Goal: Task Accomplishment & Management: Manage account settings

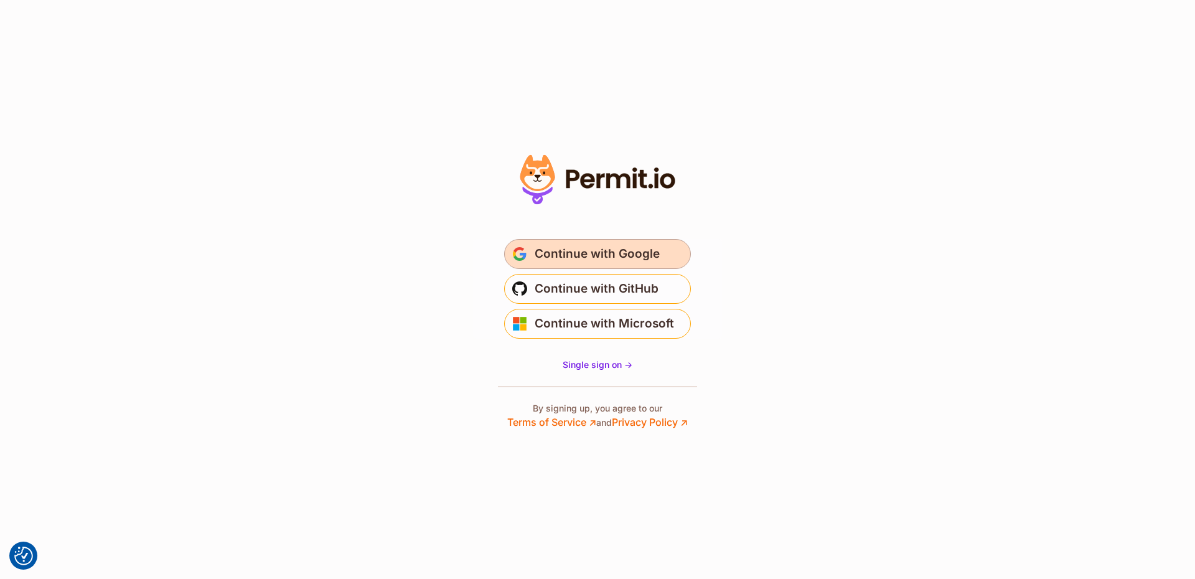
click at [582, 247] on span "Continue with Google" at bounding box center [597, 254] width 125 height 20
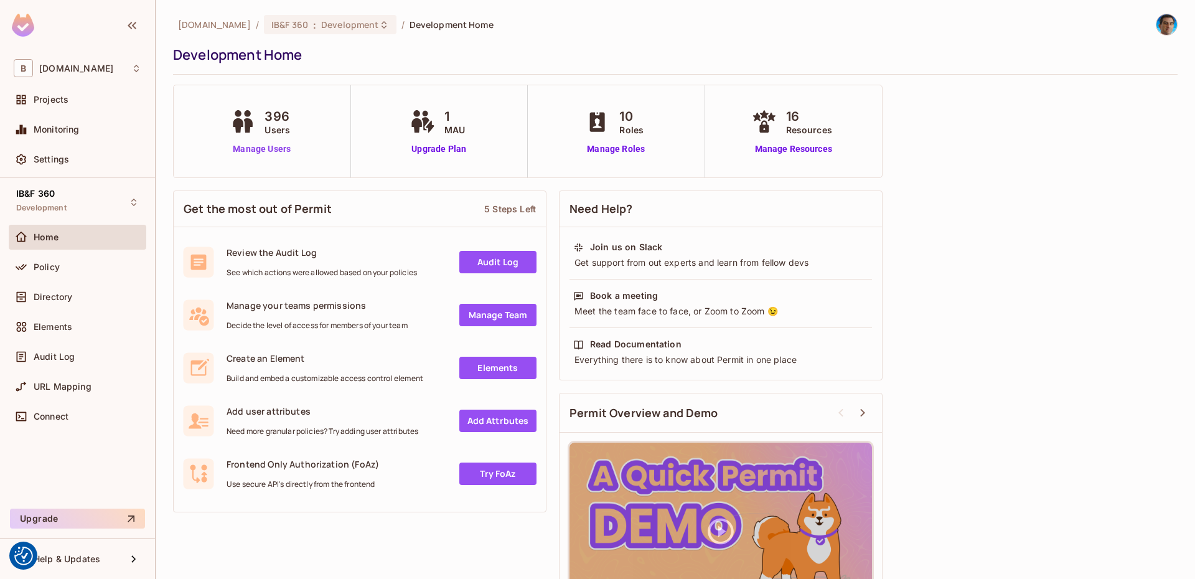
drag, startPoint x: 276, startPoint y: 136, endPoint x: 261, endPoint y: 148, distance: 19.4
click at [275, 136] on span "Users" at bounding box center [278, 129] width 26 height 13
click at [260, 149] on link "Manage Users" at bounding box center [261, 149] width 69 height 13
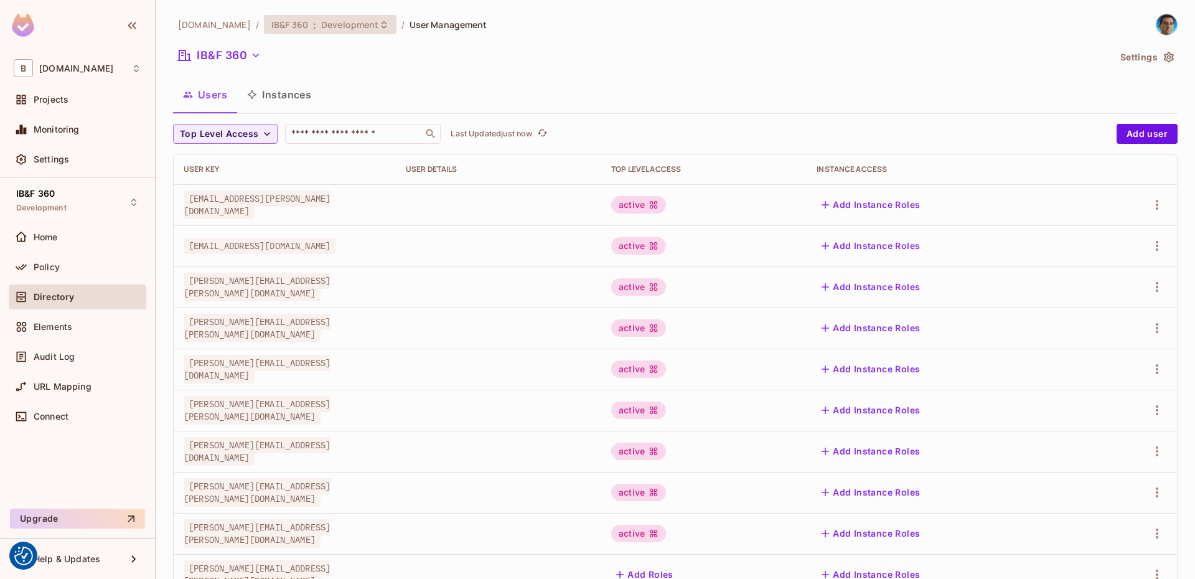
click at [321, 19] on span "Development" at bounding box center [349, 25] width 57 height 12
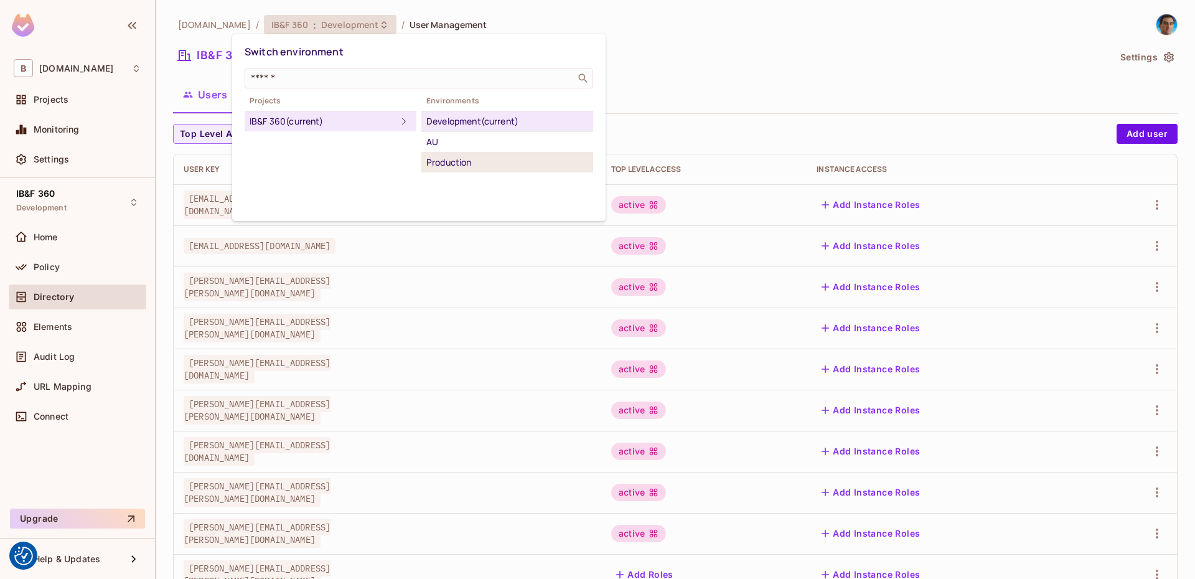
click at [446, 161] on div "Production" at bounding box center [507, 162] width 162 height 15
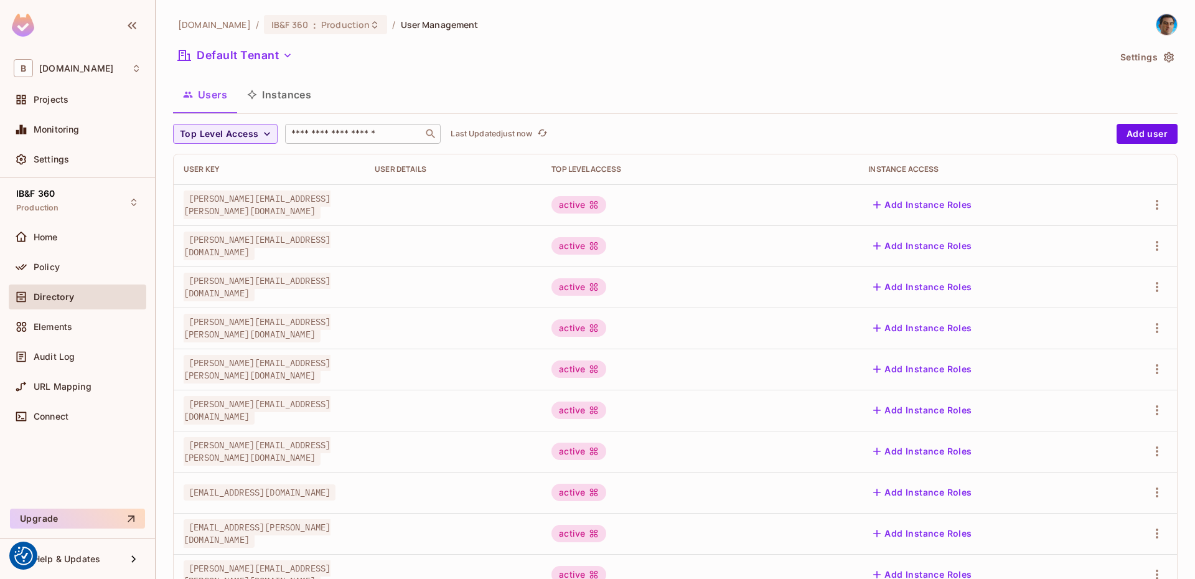
click at [362, 136] on input "text" at bounding box center [354, 134] width 131 height 12
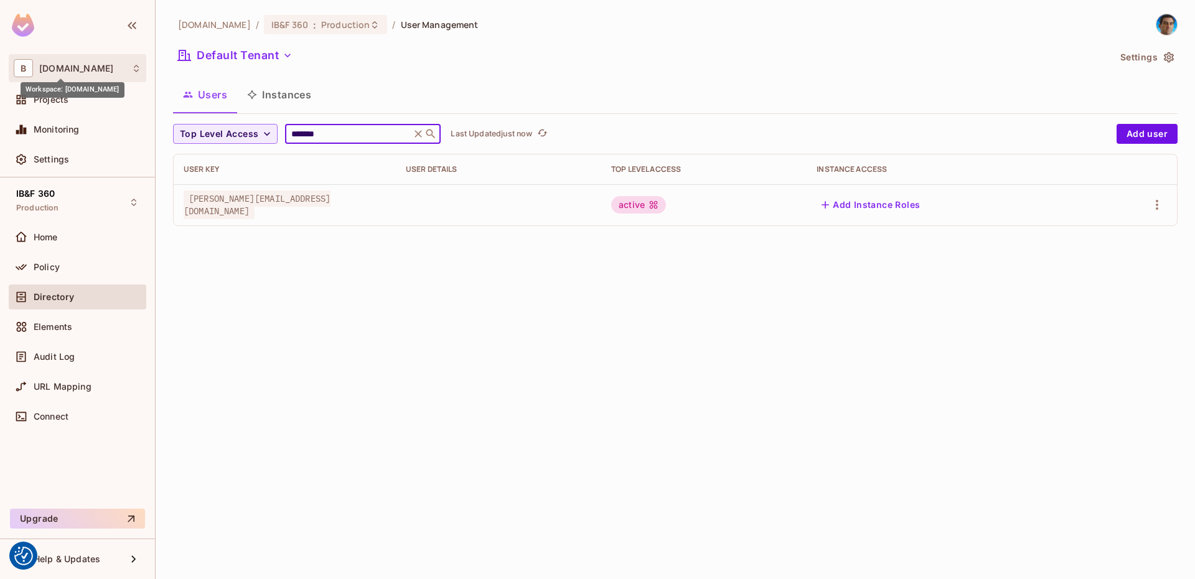
type input "*******"
click at [74, 64] on span "[DOMAIN_NAME]" at bounding box center [76, 69] width 74 height 10
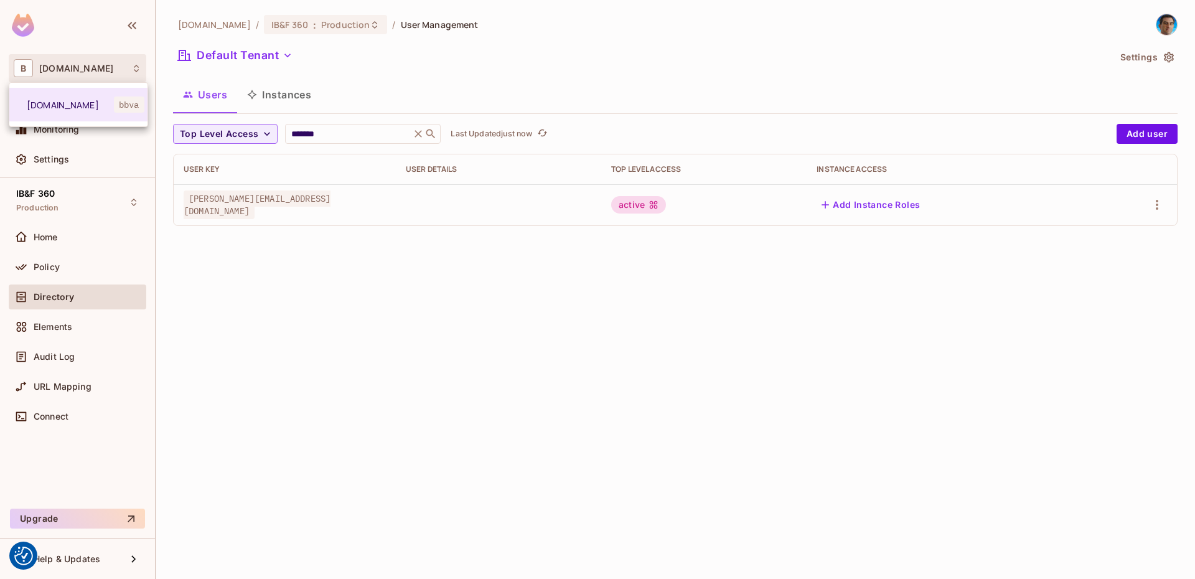
click at [72, 65] on div at bounding box center [597, 289] width 1195 height 579
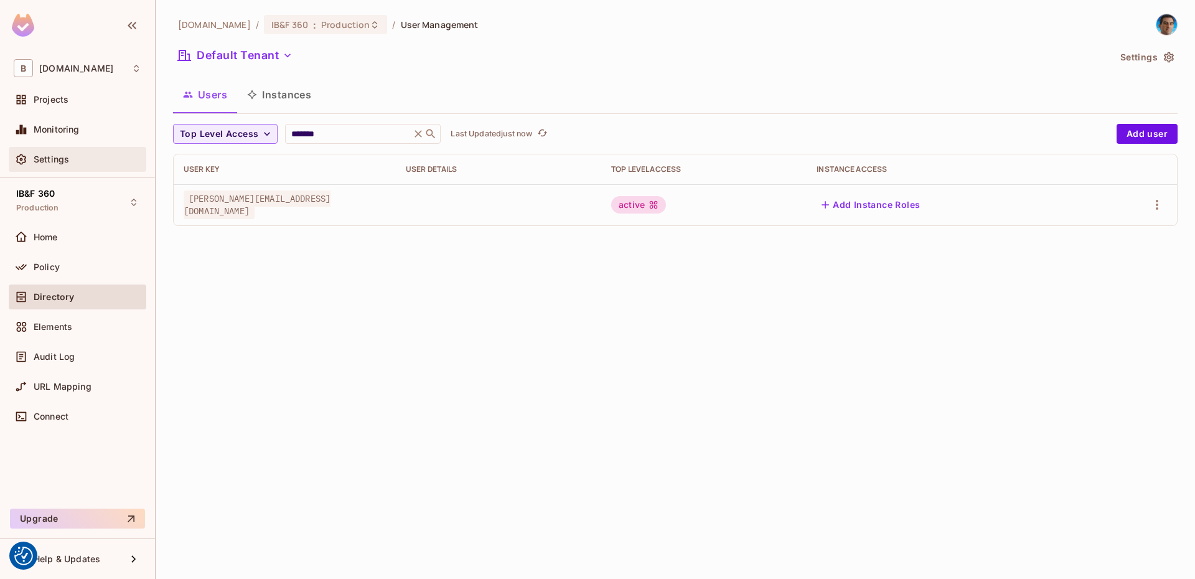
click at [59, 158] on span "Settings" at bounding box center [51, 159] width 35 height 10
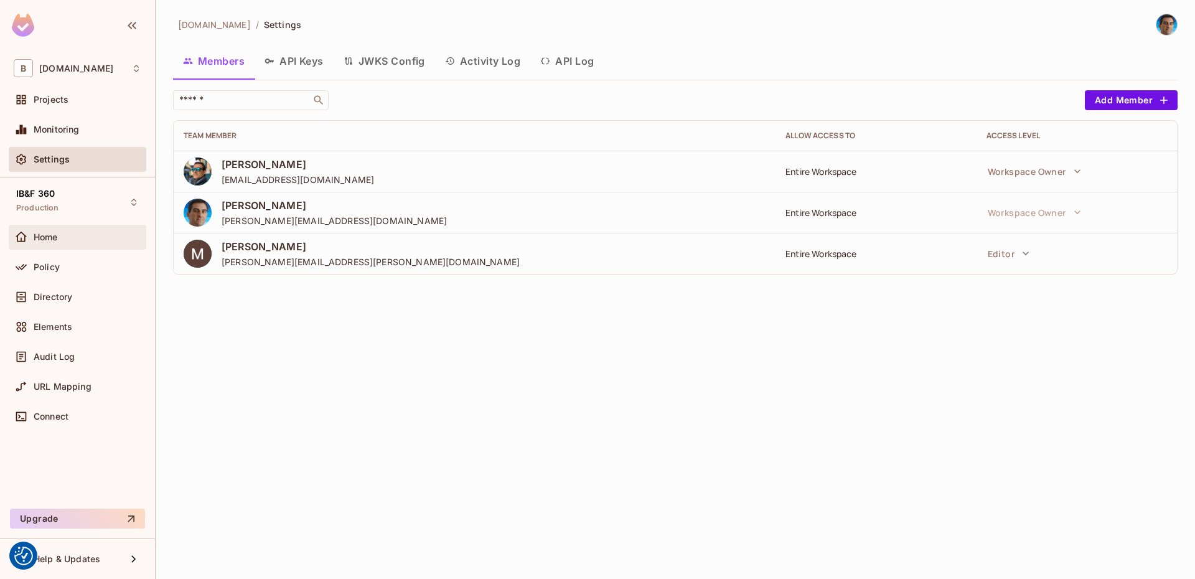
click at [54, 242] on div "Home" at bounding box center [78, 237] width 128 height 15
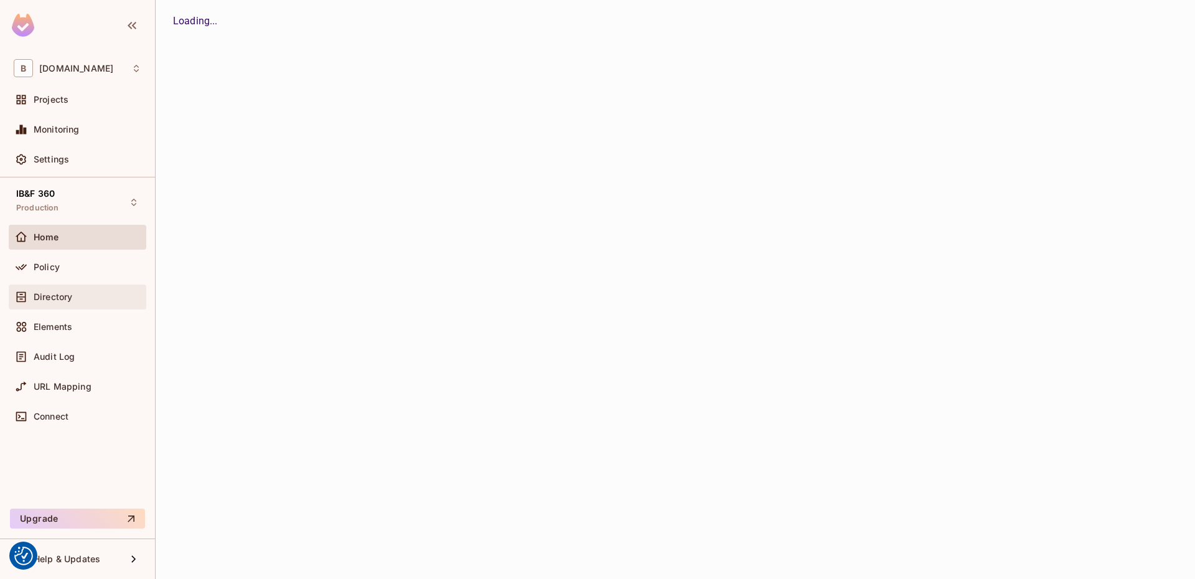
click at [64, 292] on span "Directory" at bounding box center [53, 297] width 39 height 10
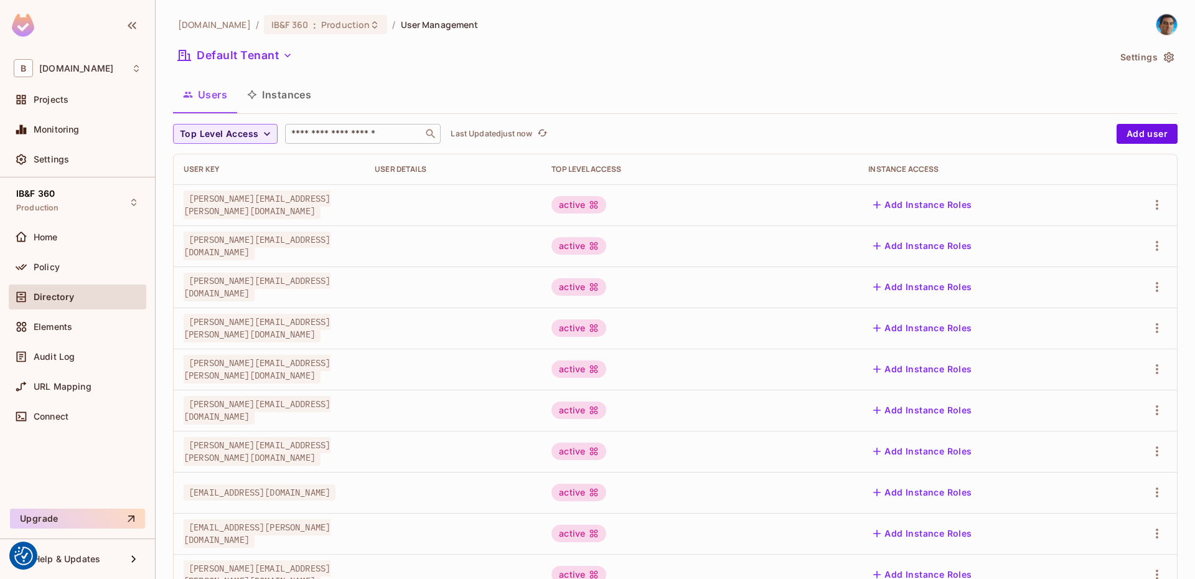
drag, startPoint x: 340, startPoint y: 123, endPoint x: 347, endPoint y: 139, distance: 17.0
click at [339, 126] on div "bbva.com / IB&F 360 : Production / User Management Default Tenant Settings User…" at bounding box center [675, 433] width 1005 height 839
click at [347, 139] on input "text" at bounding box center [354, 134] width 131 height 12
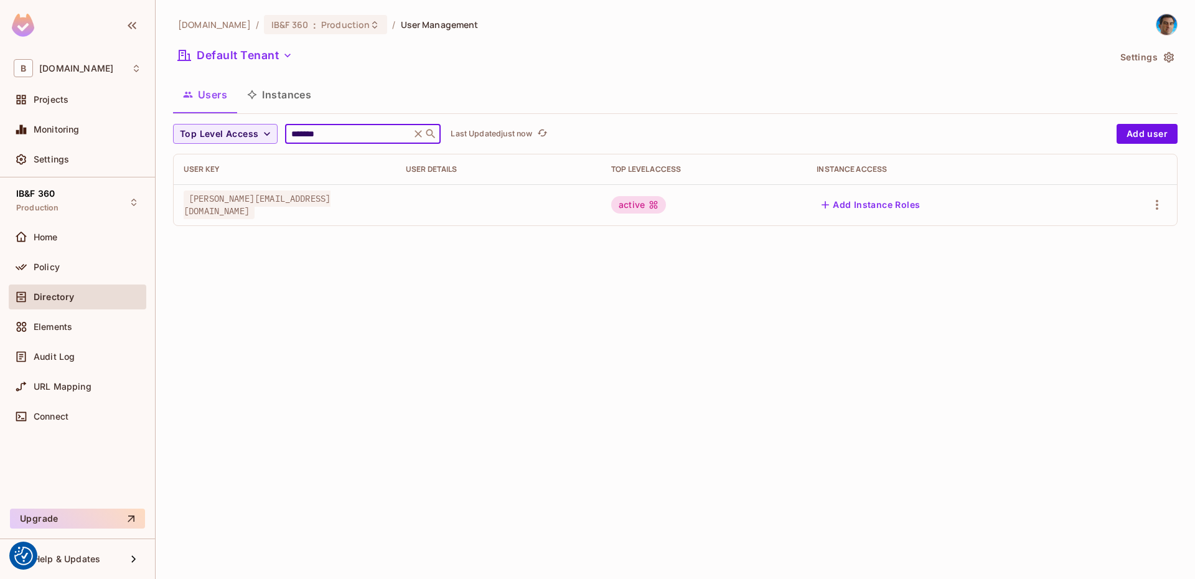
type input "*******"
click at [666, 210] on div "active" at bounding box center [638, 204] width 55 height 17
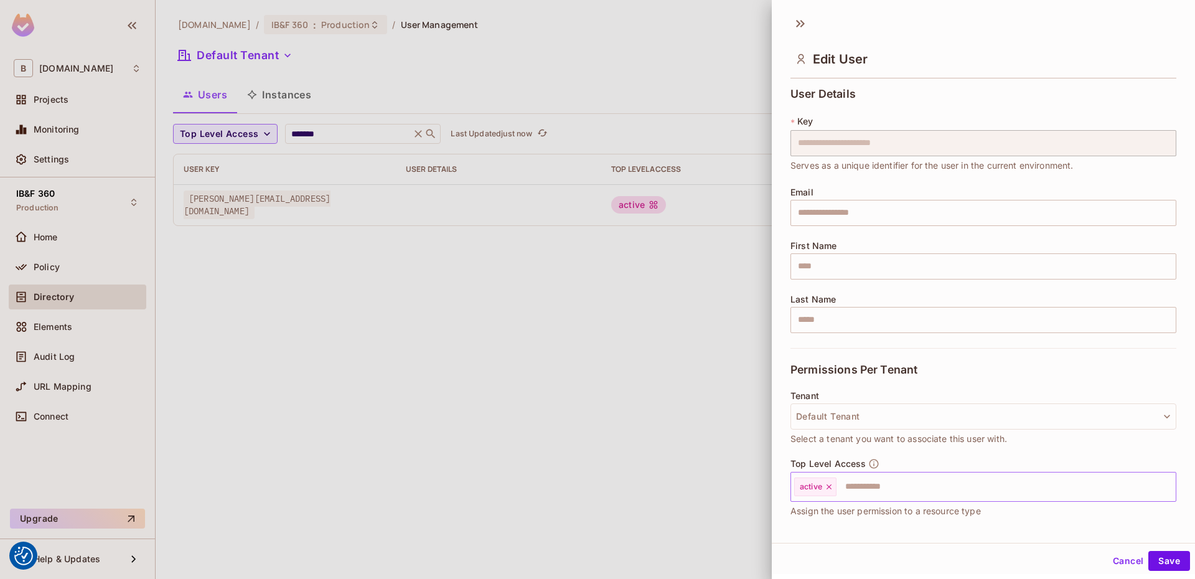
click at [881, 483] on input "text" at bounding box center [995, 486] width 314 height 25
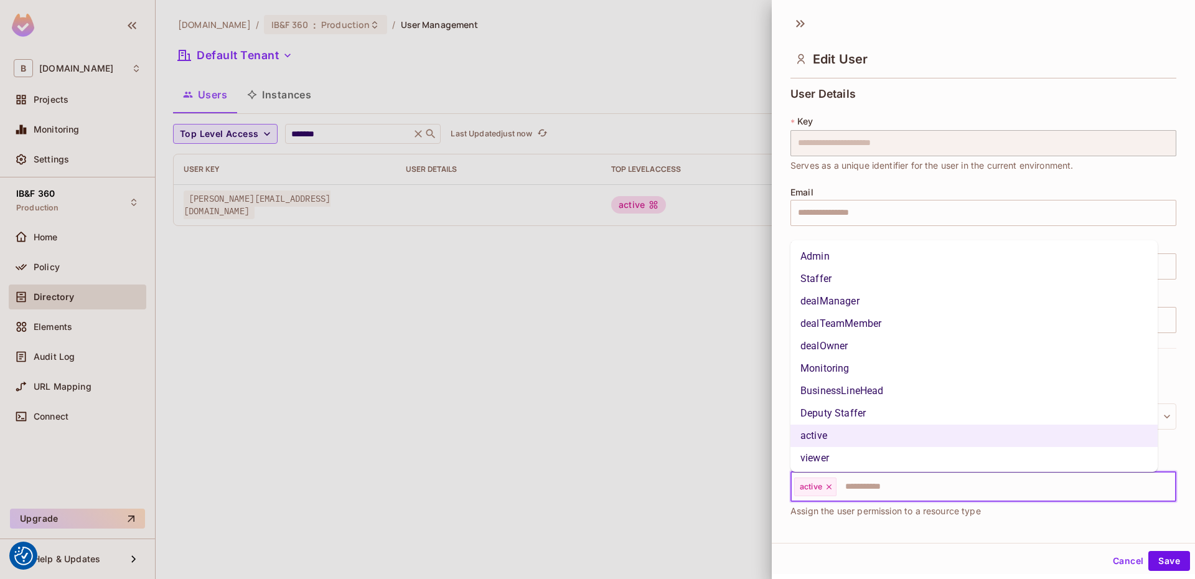
click at [858, 408] on li "Deputy Staffer" at bounding box center [974, 413] width 367 height 22
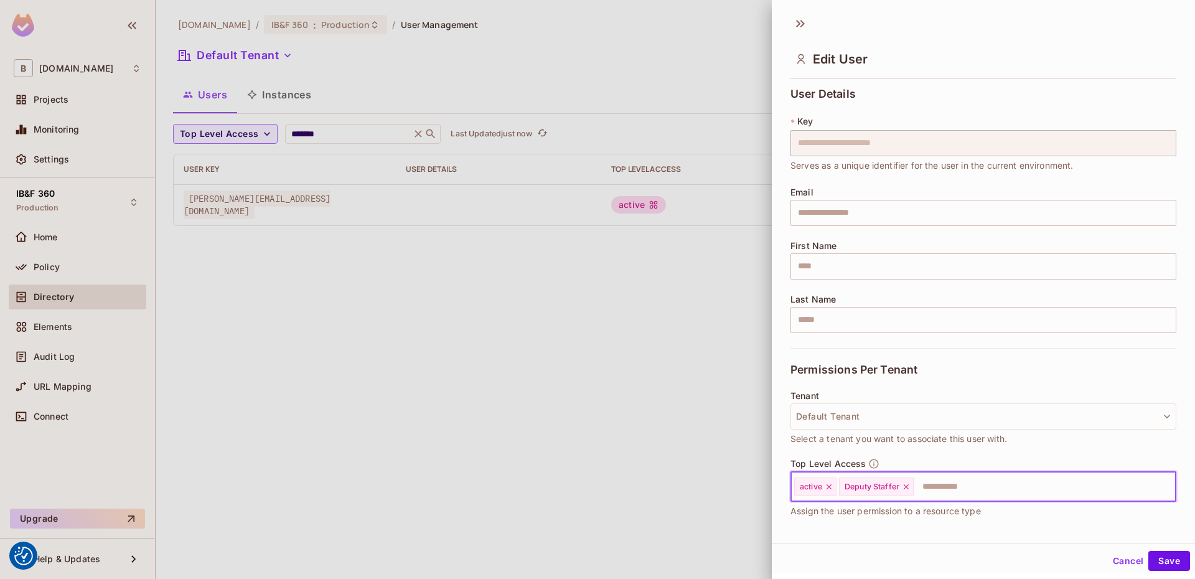
click at [985, 486] on input "text" at bounding box center [1033, 486] width 237 height 25
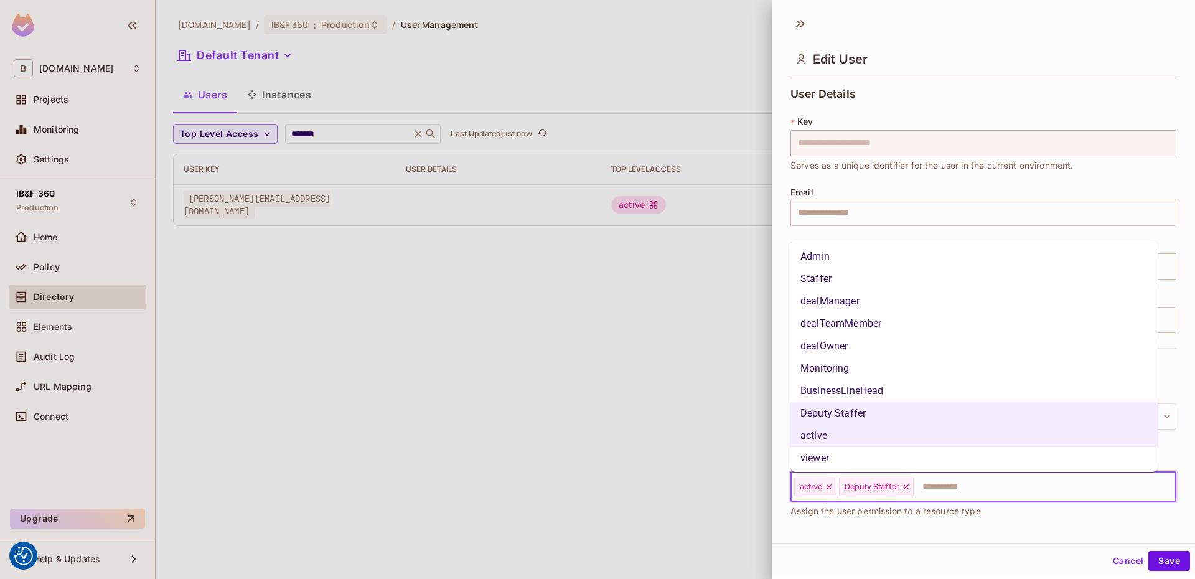
click at [854, 253] on li "Admin" at bounding box center [974, 256] width 367 height 22
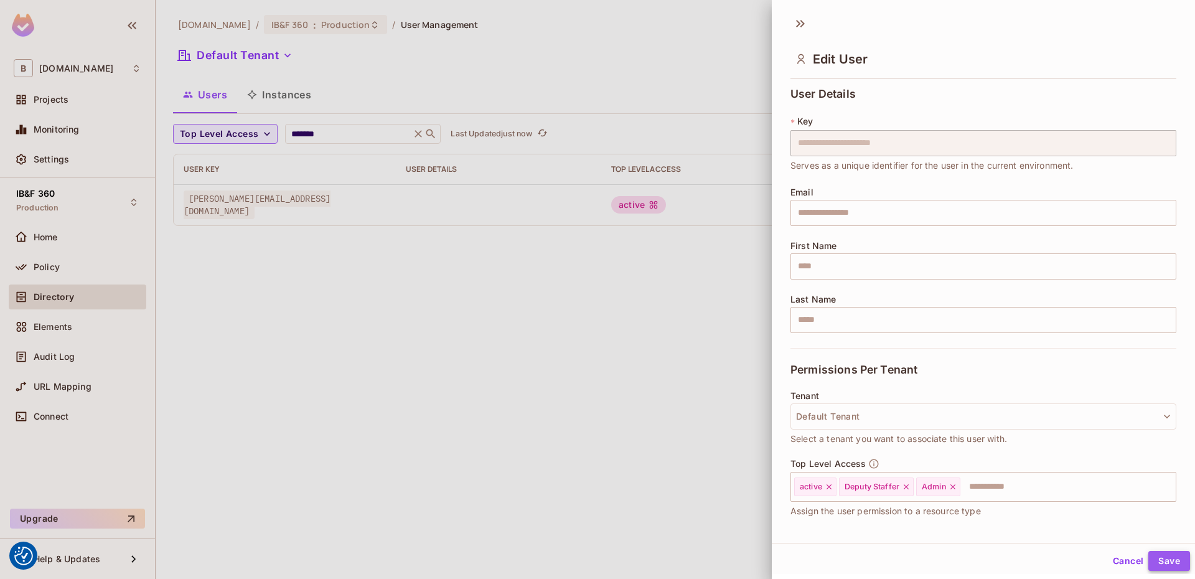
click at [1169, 560] on button "Save" at bounding box center [1170, 561] width 42 height 20
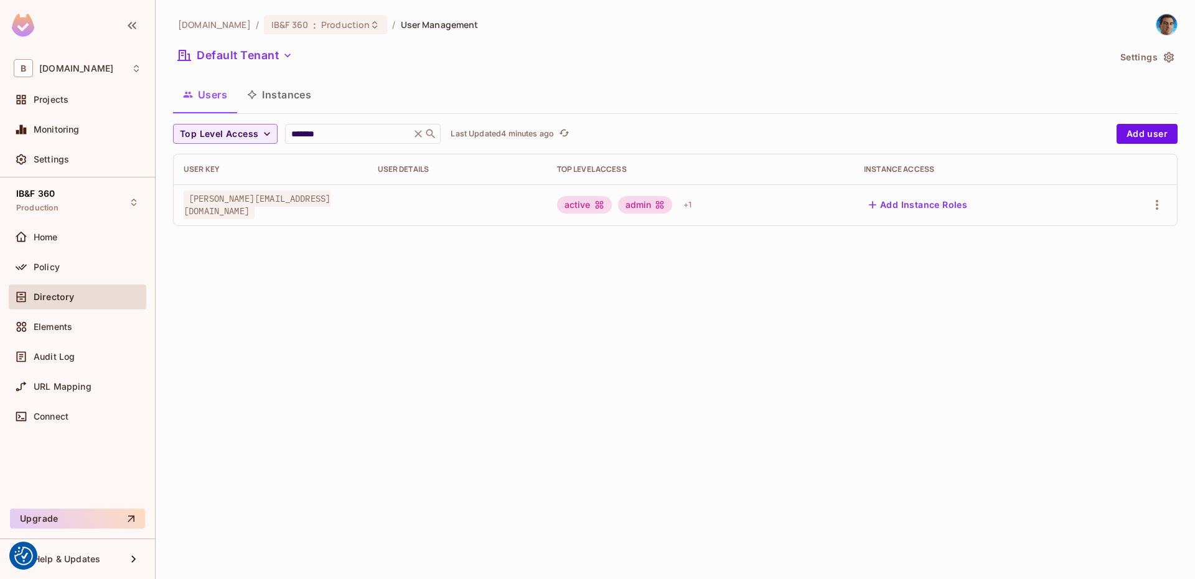
click at [715, 189] on td "active admin + 1" at bounding box center [700, 204] width 307 height 41
click at [697, 202] on div "+ 1" at bounding box center [688, 205] width 18 height 20
click at [794, 208] on div at bounding box center [597, 289] width 1195 height 579
click at [789, 206] on div "active admin + 1" at bounding box center [700, 205] width 287 height 20
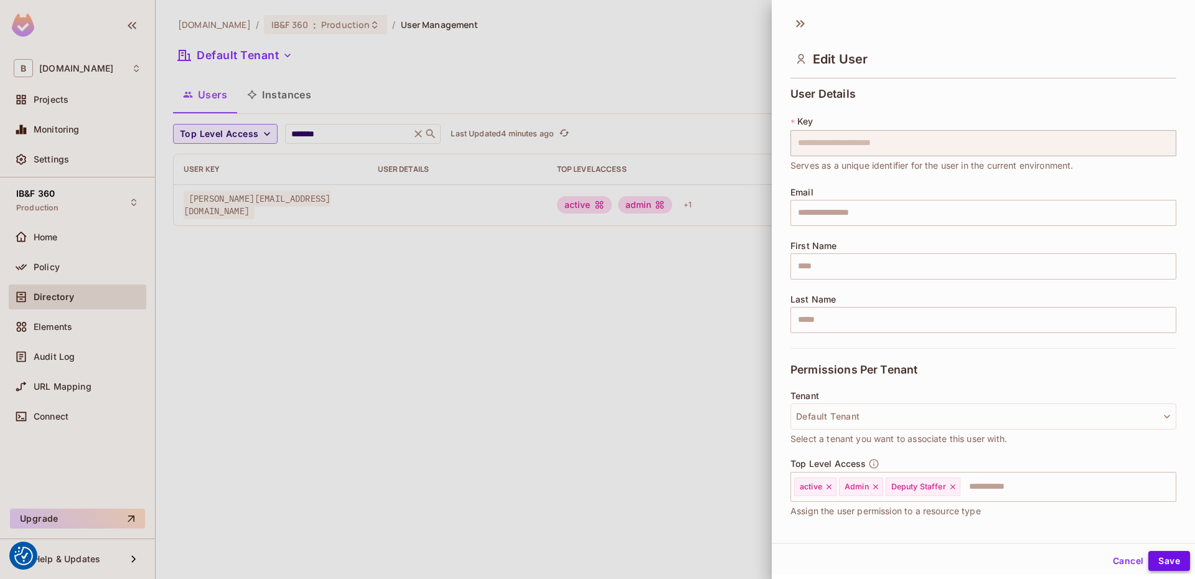
click at [1155, 558] on button "Save" at bounding box center [1170, 561] width 42 height 20
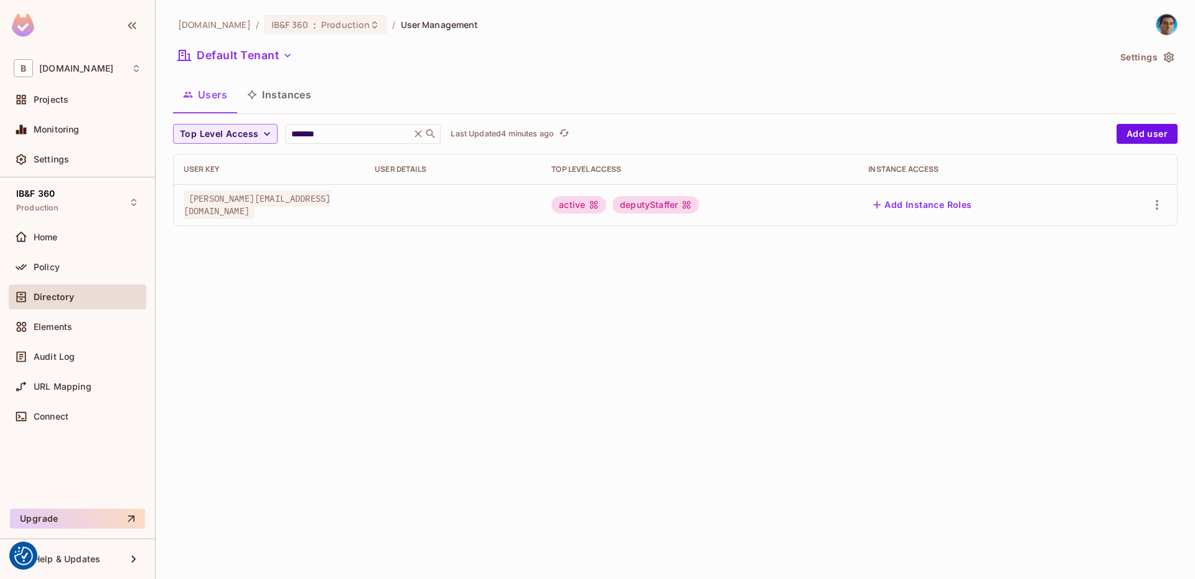
click at [472, 324] on div "bbva.com / IB&F 360 : Production / User Management Default Tenant Settings User…" at bounding box center [676, 289] width 1040 height 579
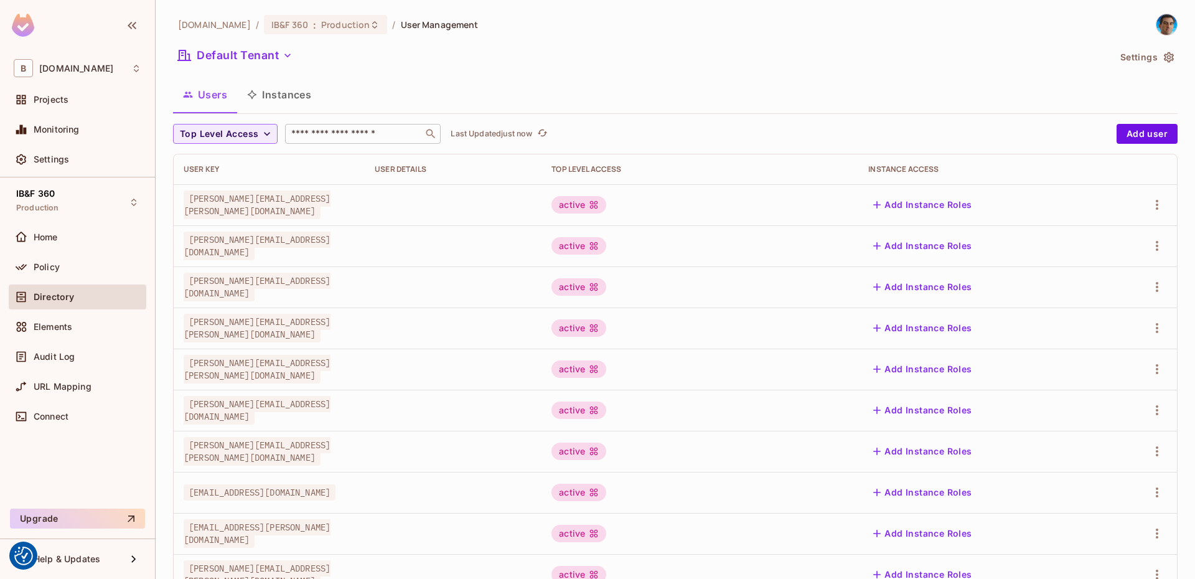
click at [316, 128] on input "text" at bounding box center [354, 134] width 131 height 12
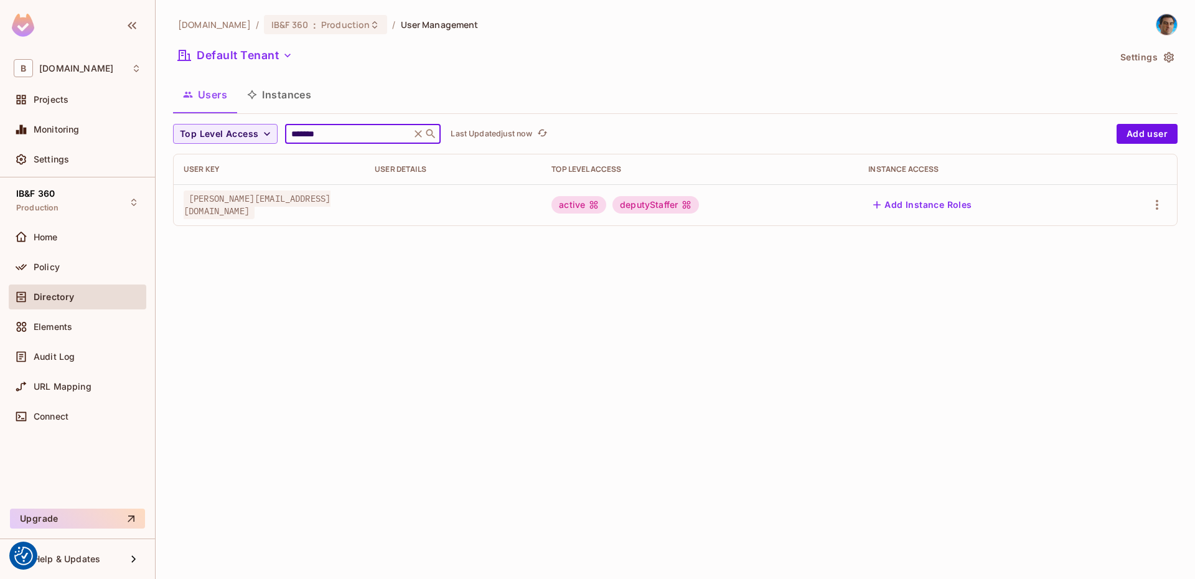
type input "*******"
click at [777, 204] on div "active deputyStaffer" at bounding box center [700, 204] width 297 height 17
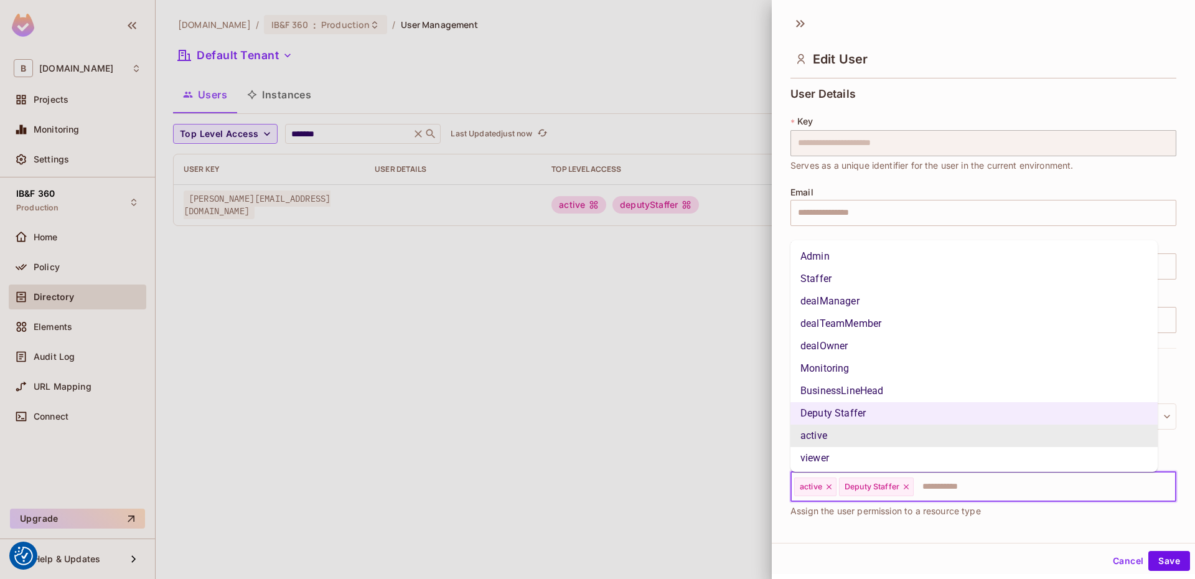
click at [974, 486] on input "text" at bounding box center [1033, 486] width 237 height 25
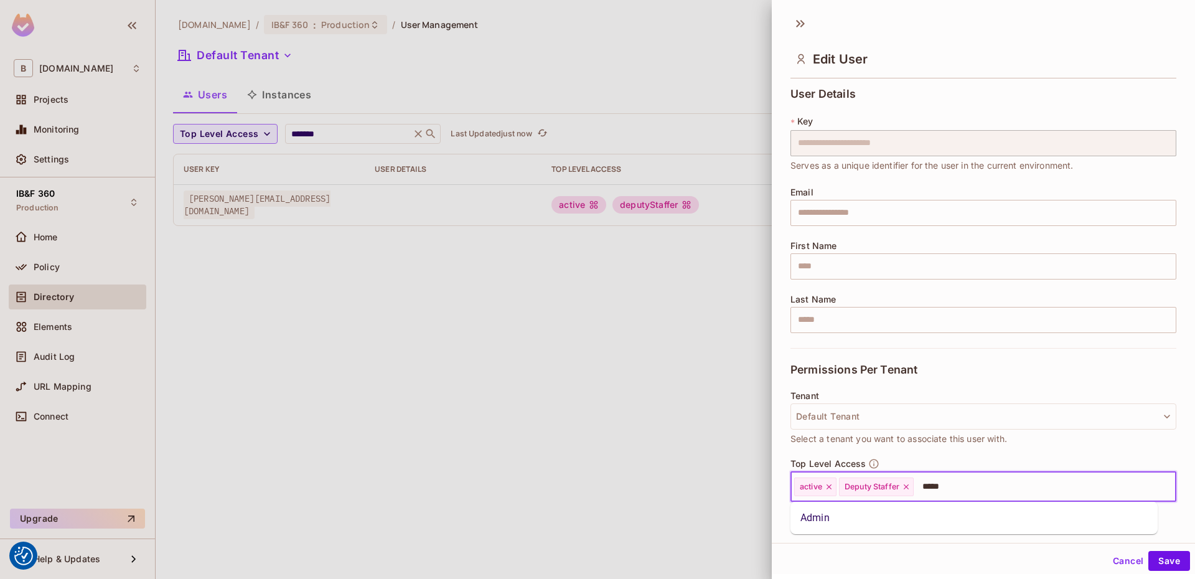
type input "*****"
click at [1149, 551] on button "Save" at bounding box center [1170, 561] width 42 height 20
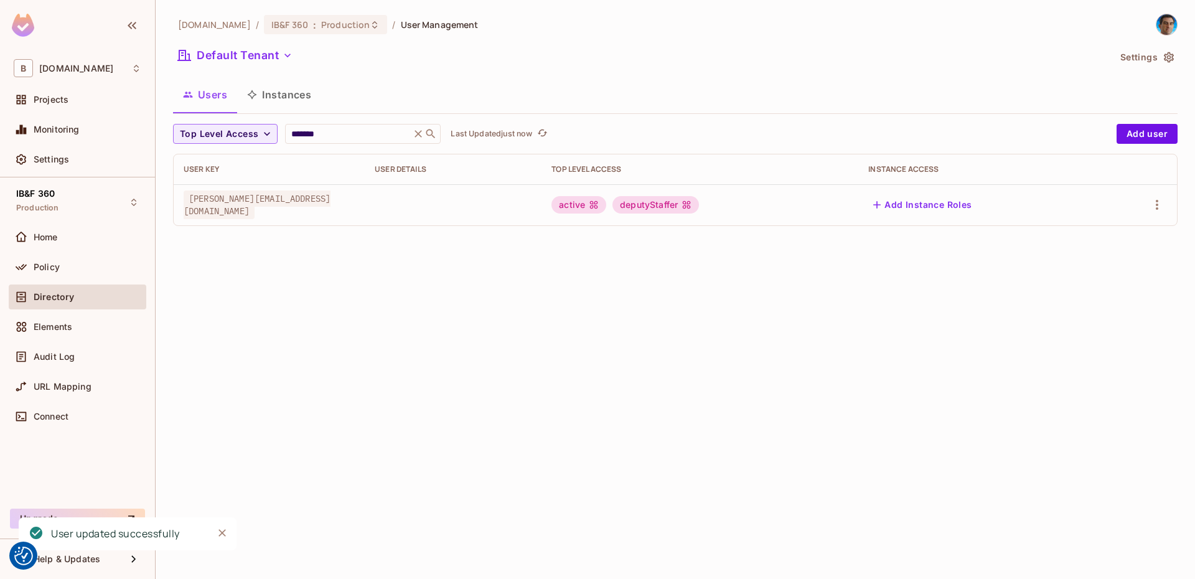
click at [811, 209] on div "active deputyStaffer" at bounding box center [700, 204] width 297 height 17
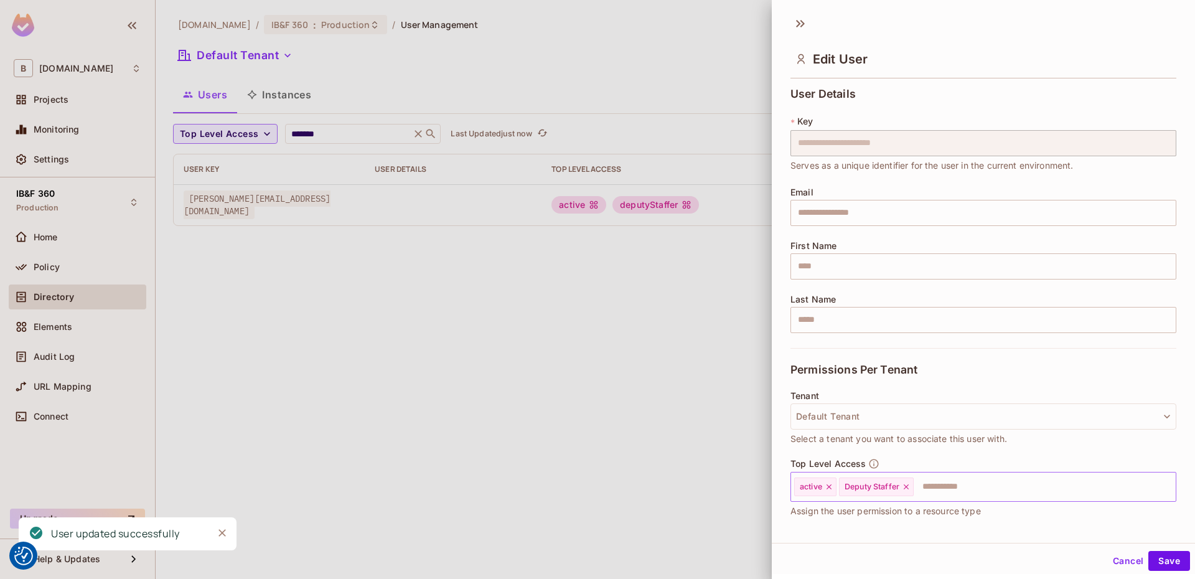
click at [1002, 487] on input "text" at bounding box center [1033, 486] width 237 height 25
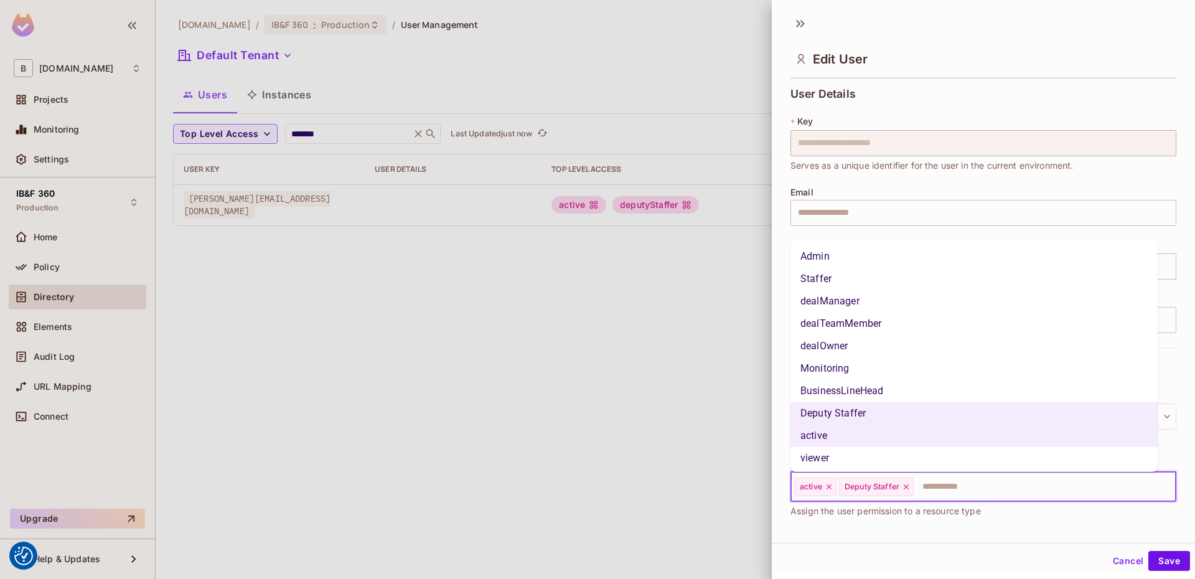
click at [831, 261] on li "Admin" at bounding box center [974, 256] width 367 height 22
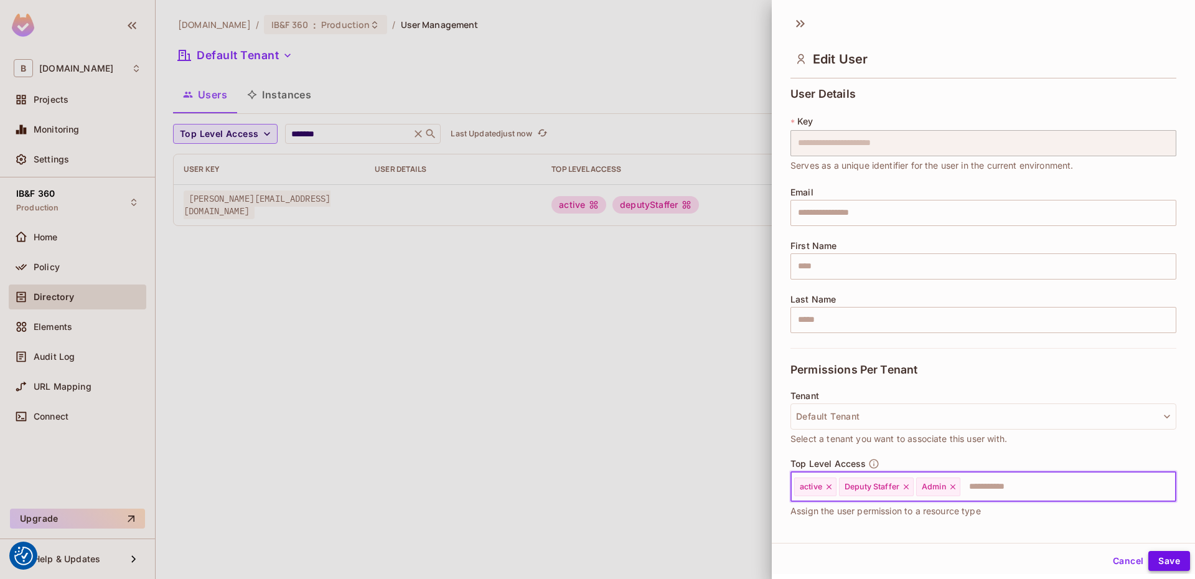
click at [1178, 555] on button "Save" at bounding box center [1170, 561] width 42 height 20
